Goal: Navigation & Orientation: Find specific page/section

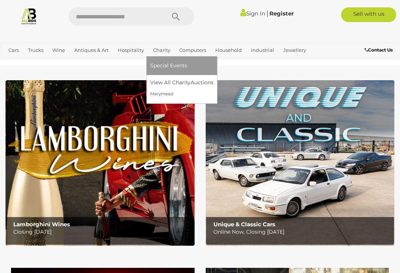
click at [160, 49] on link "Charity" at bounding box center [161, 50] width 23 height 12
click at [158, 50] on link "Charity" at bounding box center [161, 50] width 23 height 12
click at [160, 92] on link "Marymead" at bounding box center [181, 93] width 63 height 11
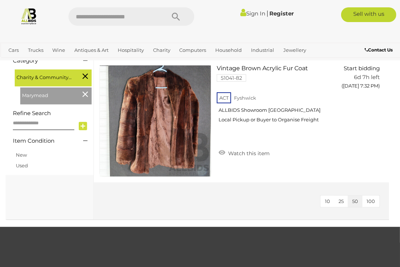
scroll to position [74, 0]
